Goal: Task Accomplishment & Management: Complete application form

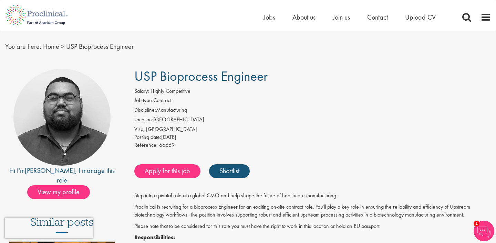
scroll to position [23, 0]
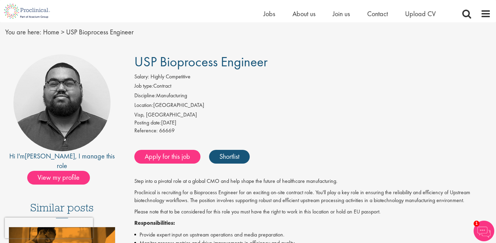
click at [180, 123] on div "Posting date: [DATE]" at bounding box center [312, 123] width 356 height 8
click at [177, 127] on div "Reference: 66669" at bounding box center [312, 132] width 356 height 10
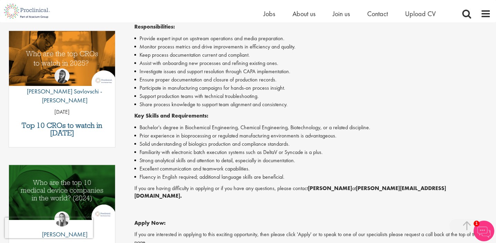
scroll to position [222, 0]
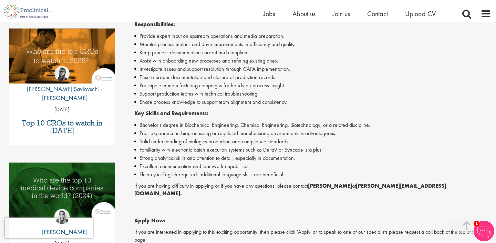
click at [174, 141] on li "Solid understanding of biologics production and compliance standards." at bounding box center [312, 142] width 356 height 8
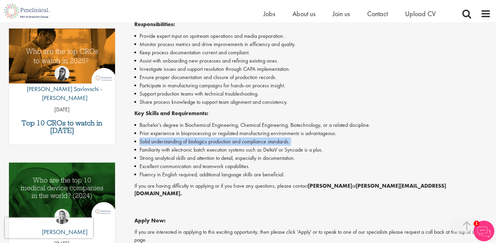
click at [173, 156] on li "Strong analytical skills and attention to detail, especially in documentation." at bounding box center [312, 158] width 356 height 8
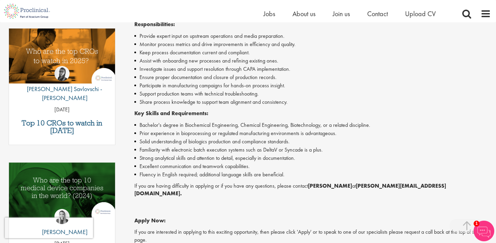
click at [173, 156] on li "Strong analytical skills and attention to detail, especially in documentation." at bounding box center [312, 158] width 356 height 8
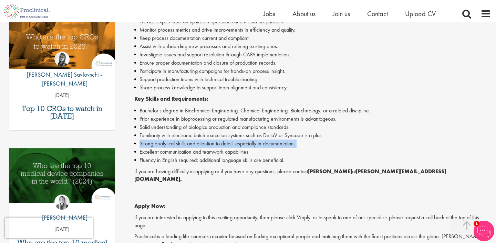
scroll to position [237, 0]
click at [170, 148] on li "Excellent communication and teamwork capabilities." at bounding box center [312, 152] width 356 height 8
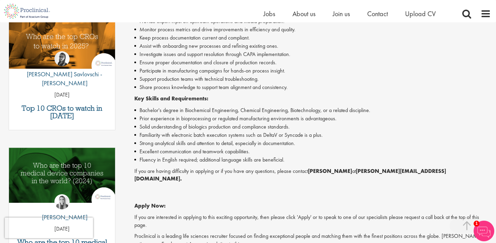
click at [170, 148] on li "Excellent communication and teamwork capabilities." at bounding box center [312, 152] width 356 height 8
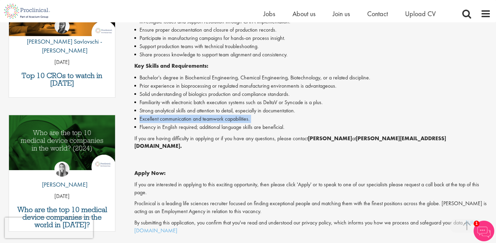
scroll to position [272, 0]
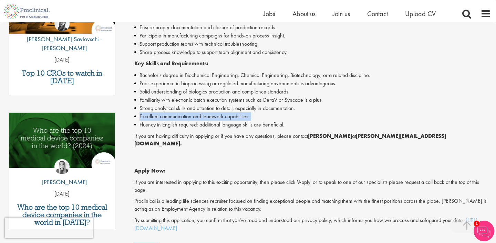
click at [181, 135] on p "If you are having difficulty in applying or if you have any questions, please c…" at bounding box center [312, 141] width 356 height 16
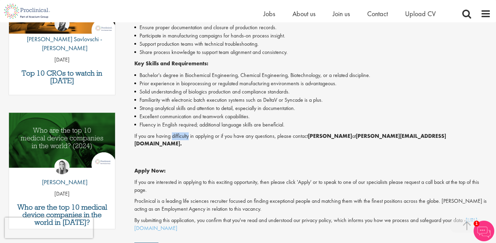
click at [181, 135] on p "If you are having difficulty in applying or if you have any questions, please c…" at bounding box center [312, 141] width 356 height 16
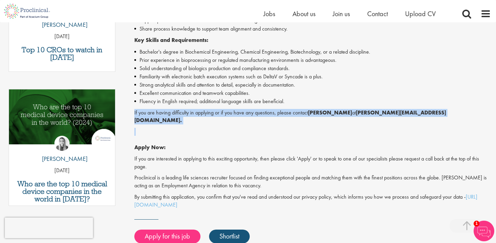
scroll to position [282, 0]
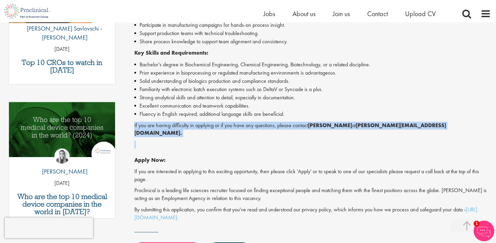
click at [168, 70] on li "Prior experience in bioprocessing or regulated manufacturing environments is ad…" at bounding box center [312, 73] width 356 height 8
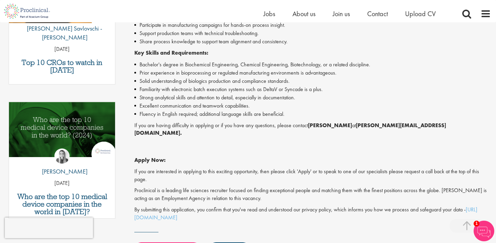
click at [168, 70] on li "Prior experience in bioprocessing or regulated manufacturing environments is ad…" at bounding box center [312, 73] width 356 height 8
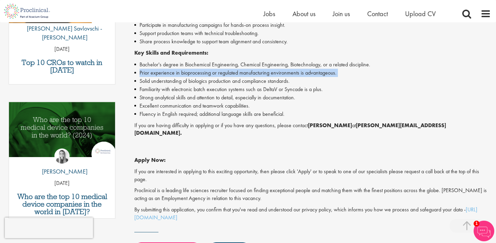
click at [171, 80] on li "Solid understanding of biologics production and compliance standards." at bounding box center [312, 81] width 356 height 8
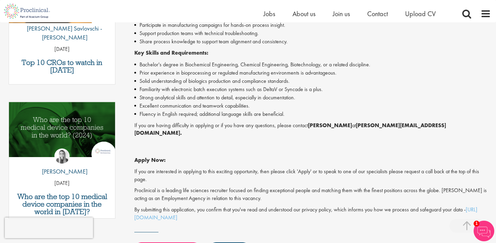
click at [171, 80] on li "Solid understanding of biologics production and compliance standards." at bounding box center [312, 81] width 356 height 8
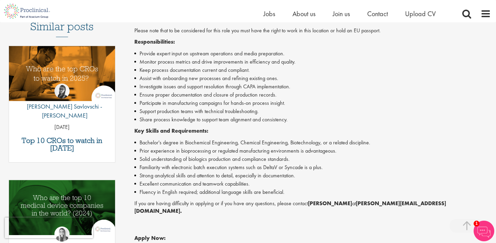
scroll to position [201, 0]
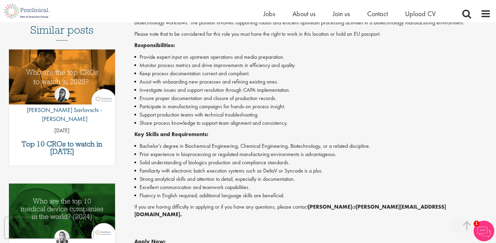
click at [178, 64] on li "Monitor process metrics and drive improvements in efficiency and quality." at bounding box center [312, 65] width 356 height 8
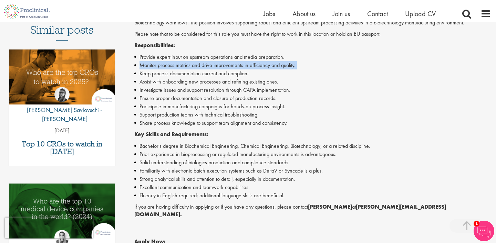
click at [178, 70] on li "Keep process documentation current and compliant." at bounding box center [312, 74] width 356 height 8
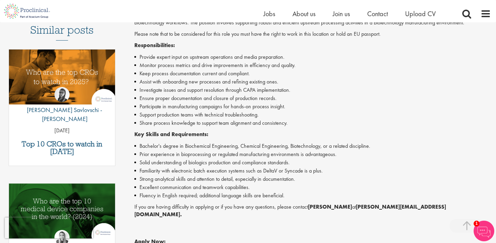
click at [178, 70] on li "Keep process documentation current and compliant." at bounding box center [312, 74] width 356 height 8
click at [182, 79] on li "Assist with onboarding new processes and refining existing ones." at bounding box center [312, 82] width 356 height 8
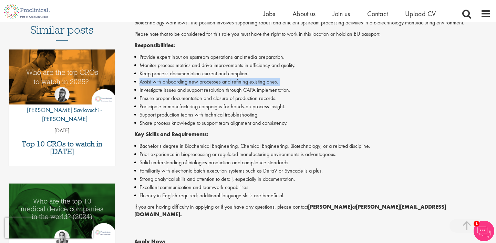
click at [179, 86] on li "Investigate issues and support resolution through CAPA implementation." at bounding box center [312, 90] width 356 height 8
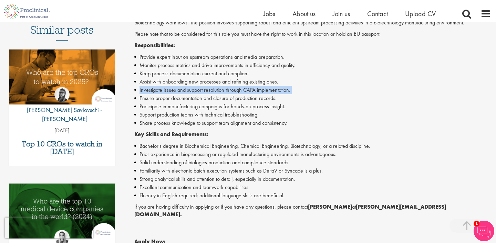
click at [177, 96] on li "Ensure proper documentation and closure of production records." at bounding box center [312, 98] width 356 height 8
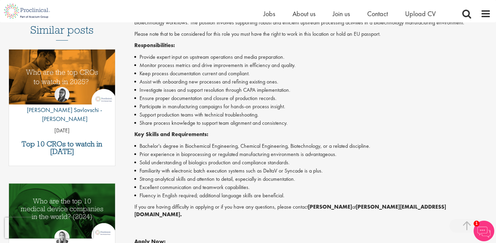
click at [177, 96] on li "Ensure proper documentation and closure of production records." at bounding box center [312, 98] width 356 height 8
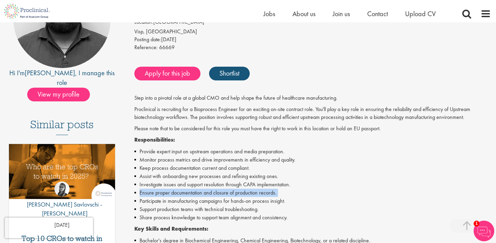
scroll to position [108, 0]
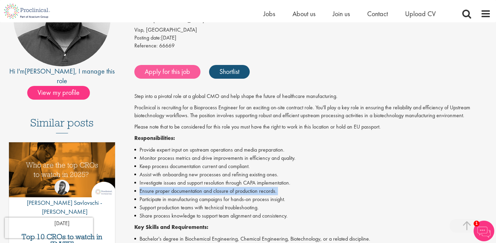
click at [175, 75] on link "Apply for this job" at bounding box center [167, 72] width 66 height 14
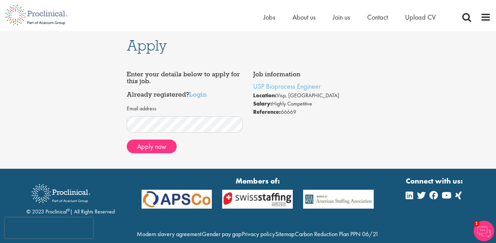
click at [186, 102] on div "Email address Apply now" at bounding box center [185, 130] width 116 height 57
click at [155, 150] on button "Apply now" at bounding box center [152, 147] width 50 height 14
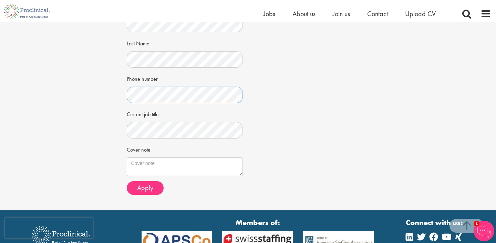
scroll to position [189, 0]
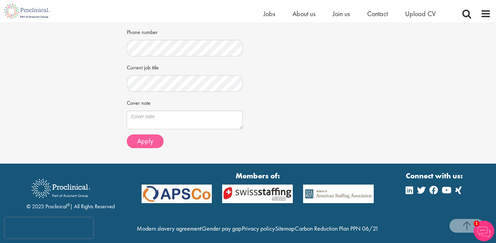
click at [147, 141] on span "Apply" at bounding box center [145, 141] width 16 height 9
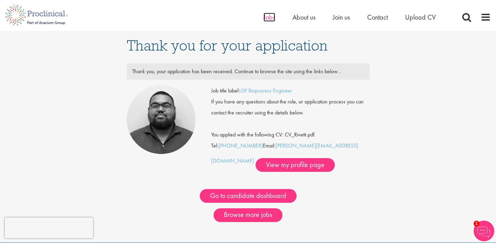
click at [269, 18] on span "Jobs" at bounding box center [269, 17] width 12 height 9
